Goal: Task Accomplishment & Management: Manage account settings

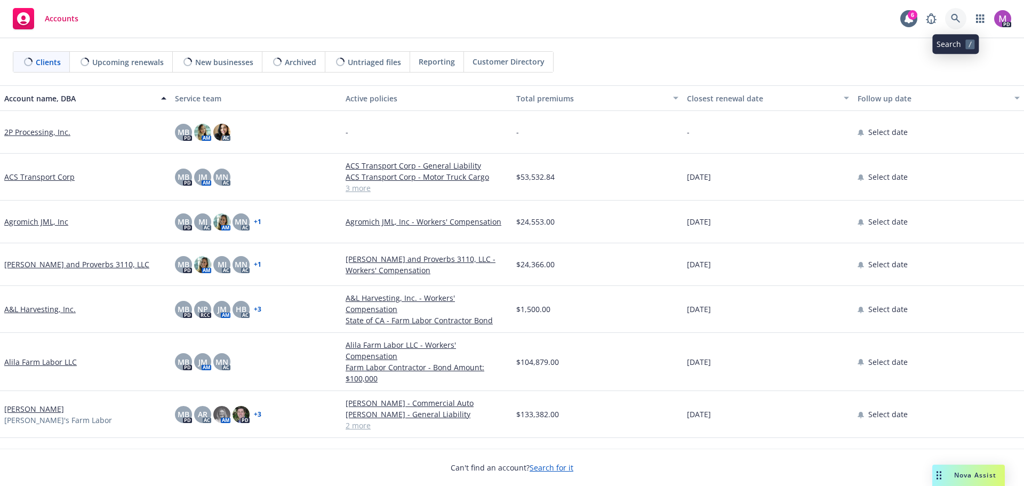
click at [955, 19] on icon at bounding box center [955, 18] width 9 height 9
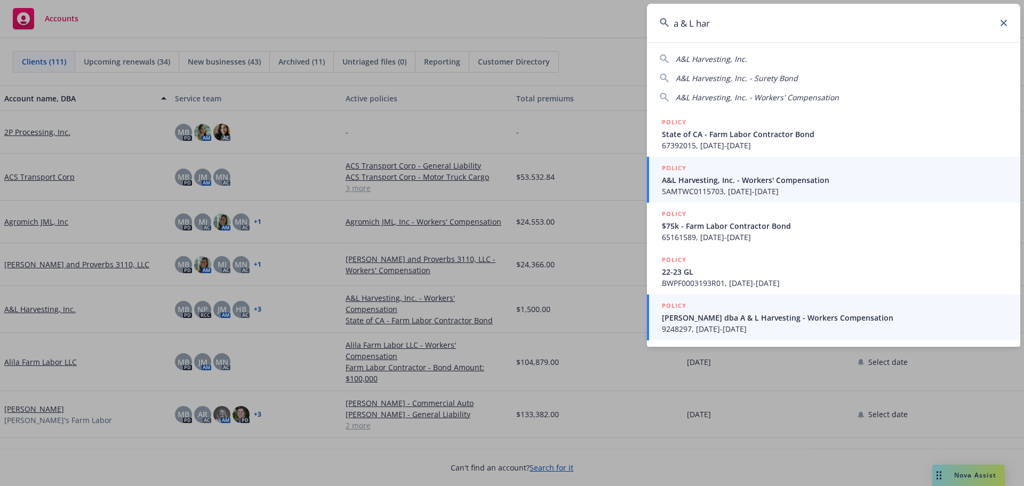
type input "a & L har"
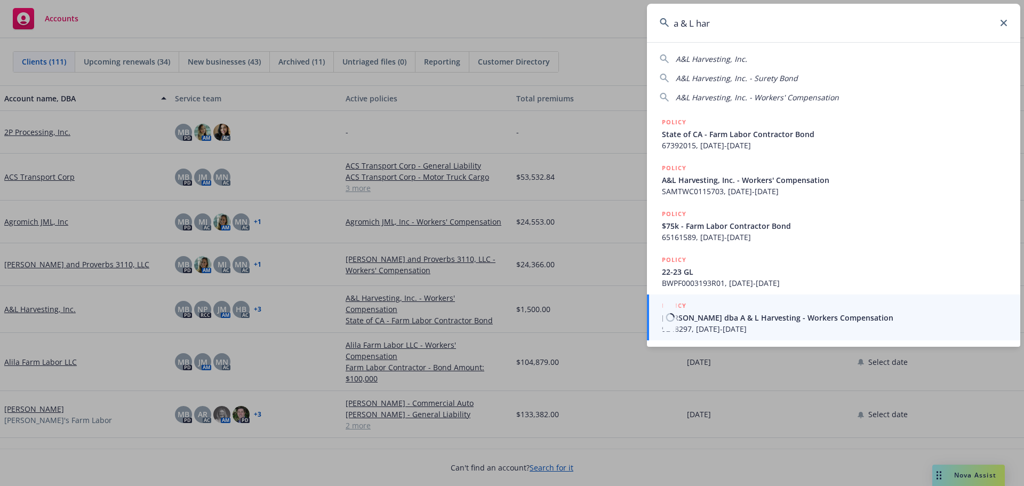
click at [712, 318] on span "[PERSON_NAME] dba A & L Harvesting - Workers Compensation" at bounding box center [835, 317] width 346 height 11
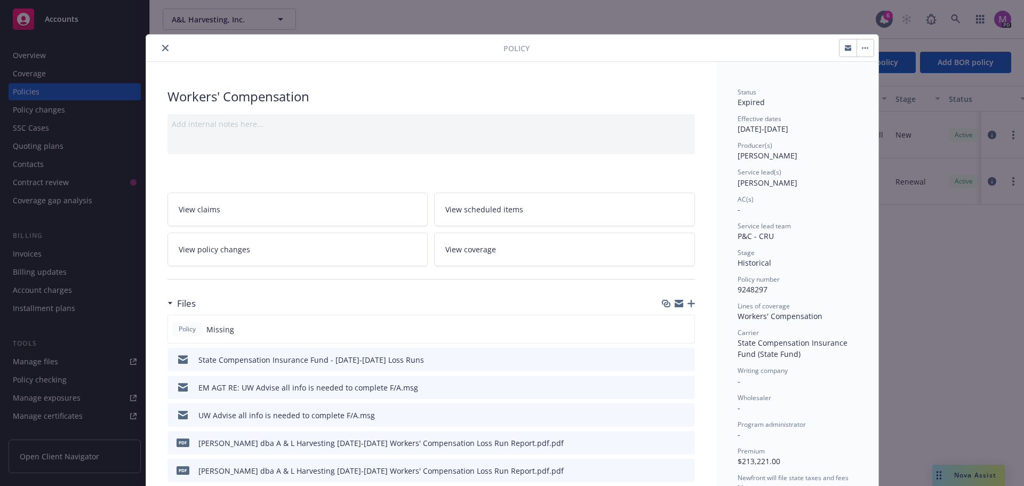
click at [162, 49] on icon "close" at bounding box center [165, 48] width 6 height 6
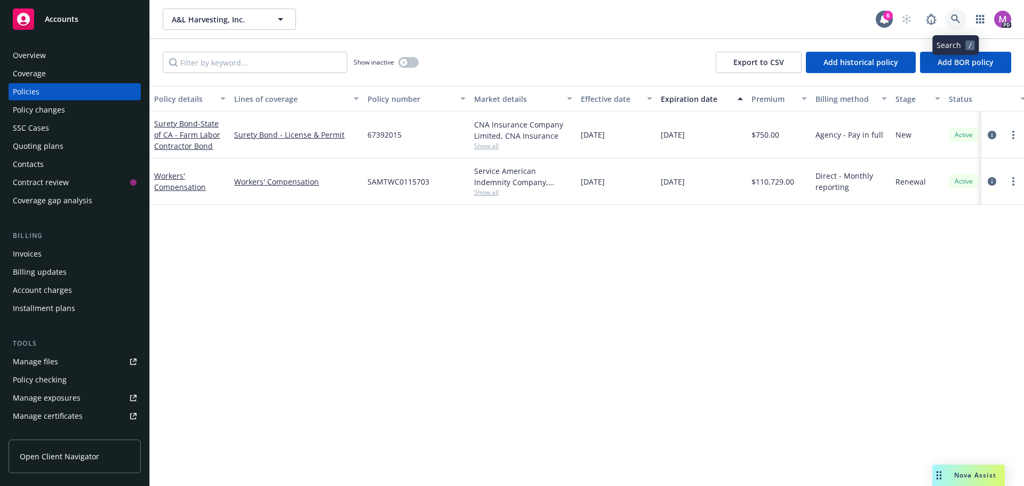
click at [956, 16] on icon at bounding box center [955, 18] width 9 height 9
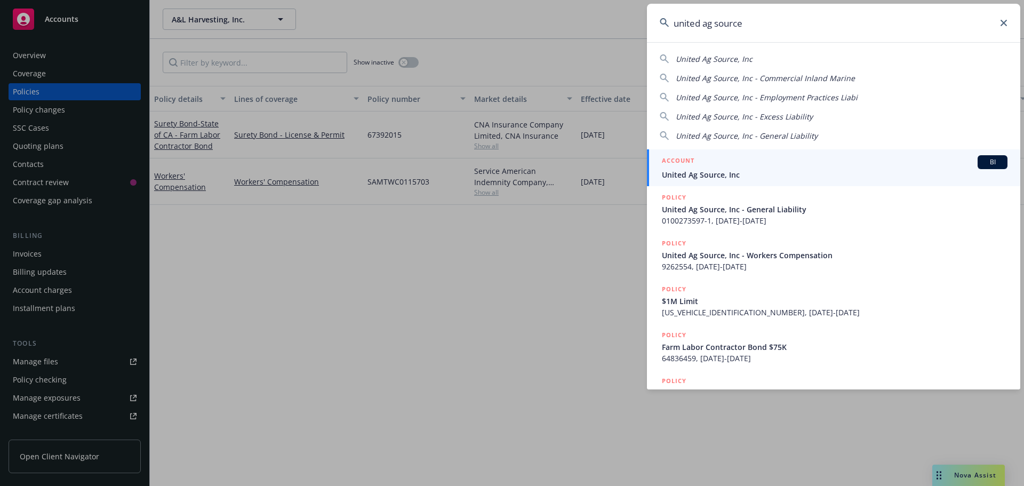
type input "united ag source"
click at [734, 174] on span "United Ag Source, Inc" at bounding box center [835, 174] width 346 height 11
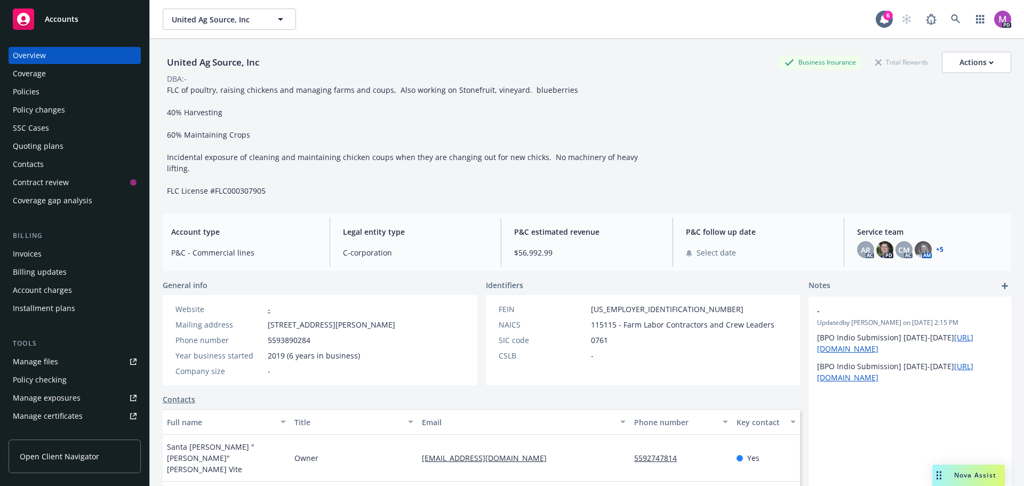
click at [43, 363] on div "Manage files" at bounding box center [35, 361] width 45 height 17
